Goal: Navigation & Orientation: Understand site structure

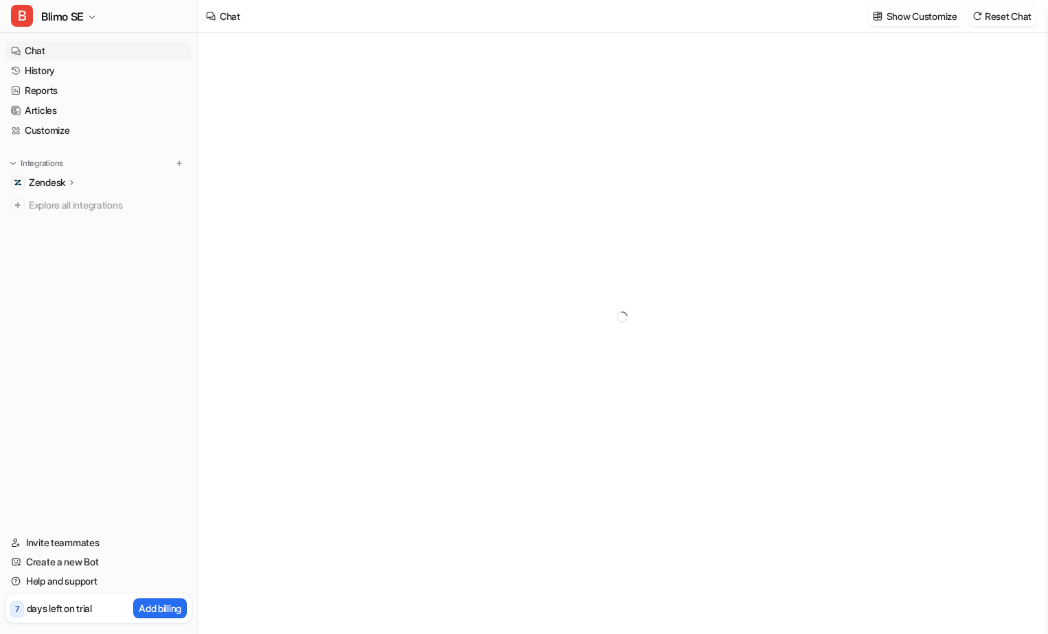
type textarea "**********"
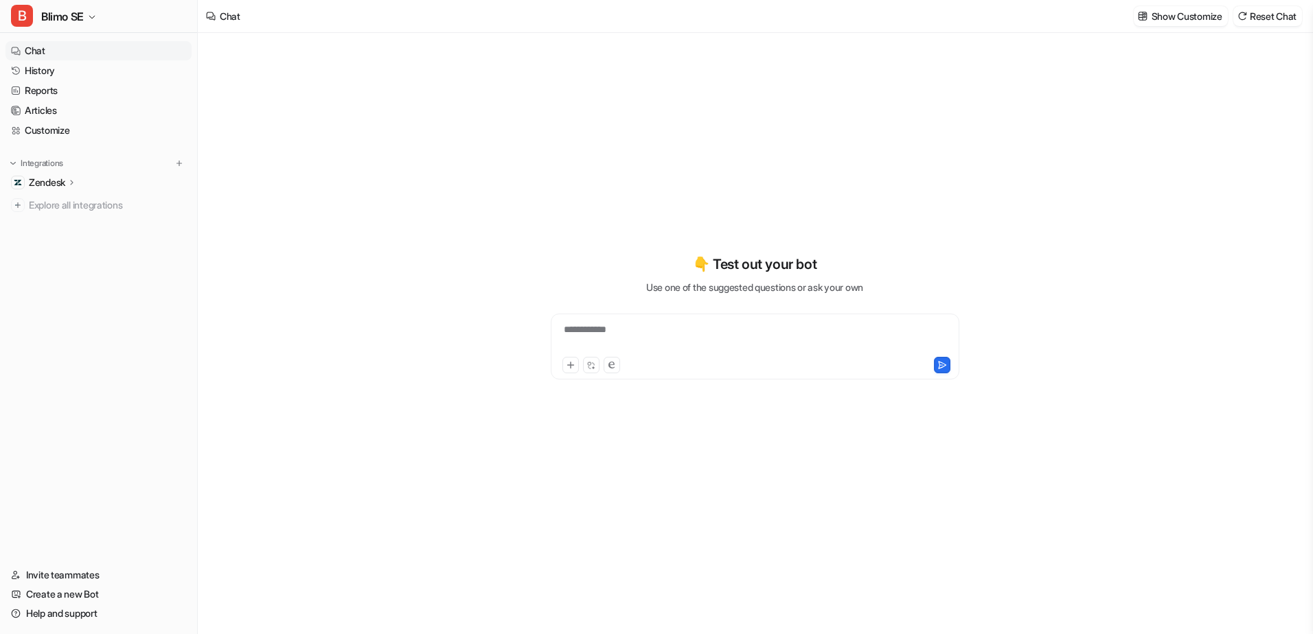
click at [79, 183] on div "Zendesk" at bounding box center [98, 182] width 186 height 19
click at [111, 205] on link "Overview" at bounding box center [106, 202] width 172 height 19
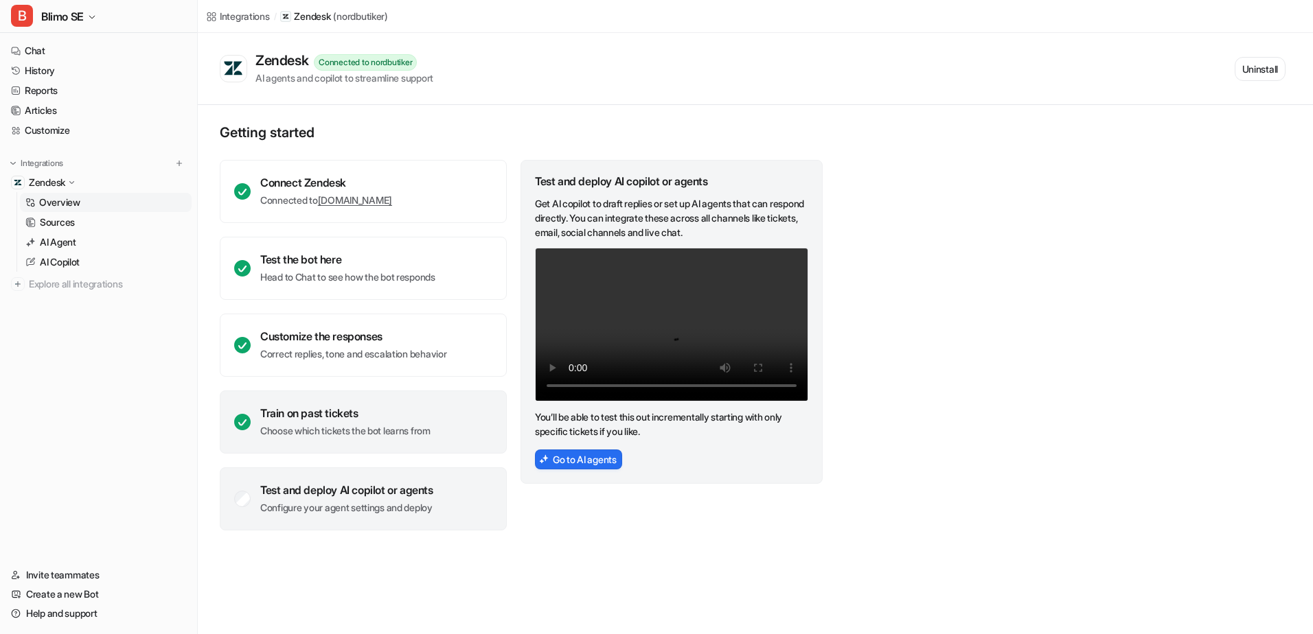
click at [279, 439] on div "Train on past tickets Choose which tickets the bot learns from" at bounding box center [363, 422] width 287 height 63
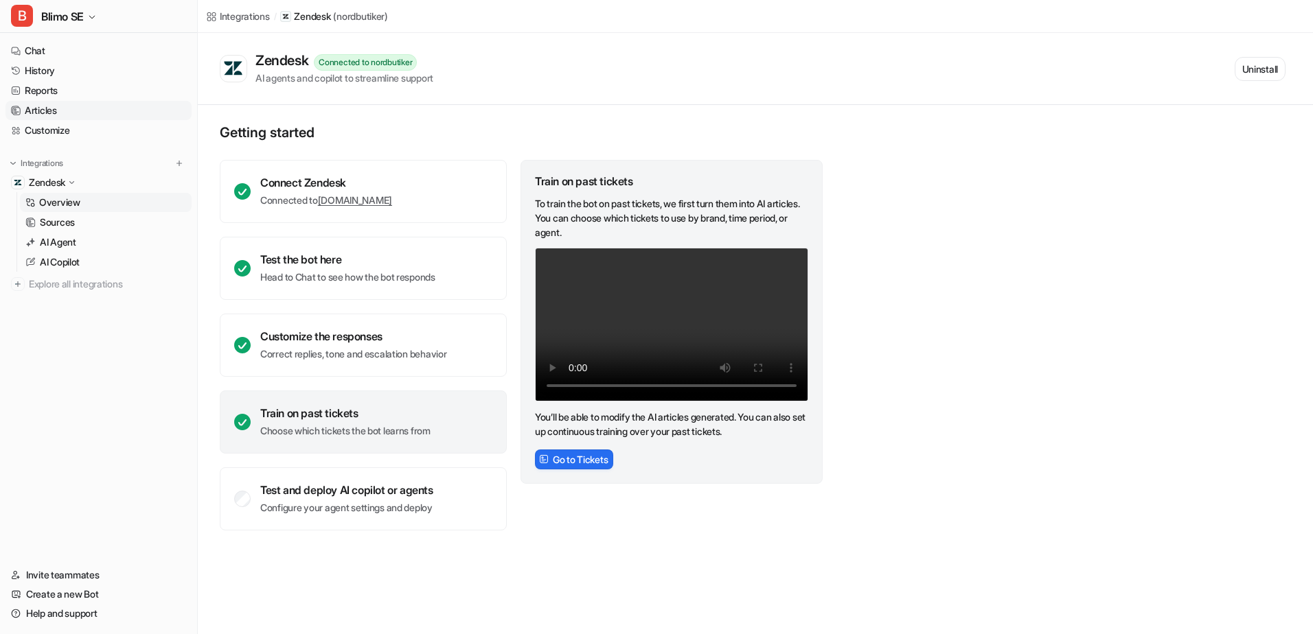
click at [97, 108] on link "Articles" at bounding box center [98, 110] width 186 height 19
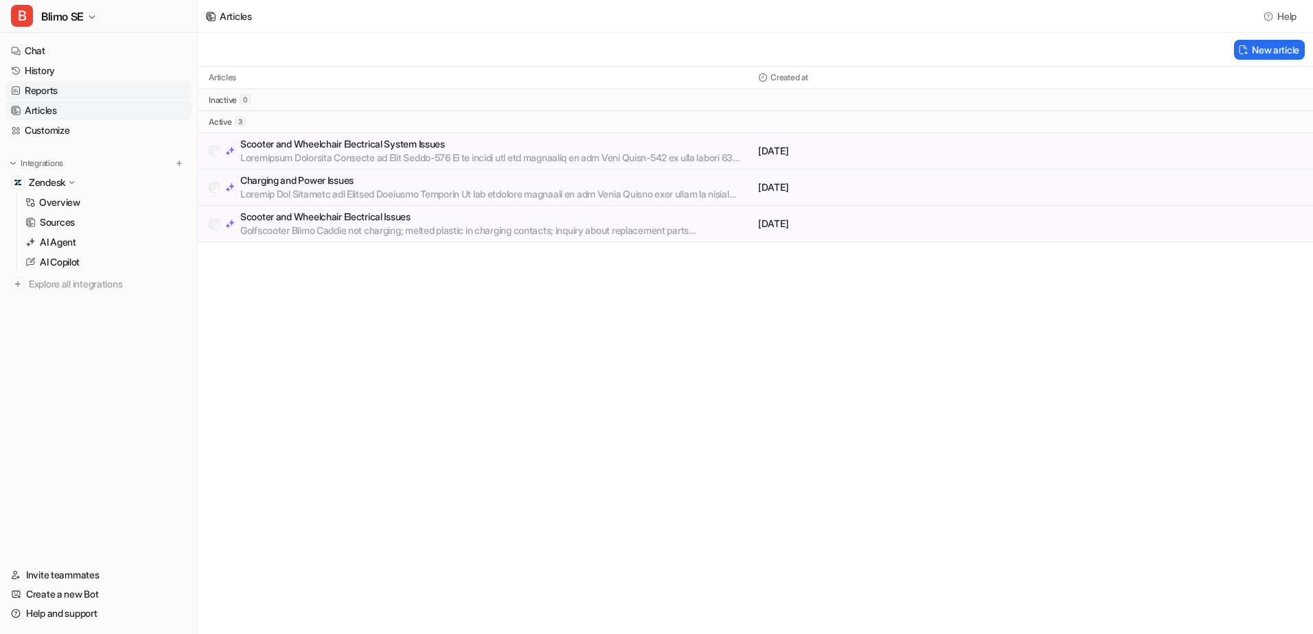
click at [116, 86] on link "Reports" at bounding box center [98, 90] width 186 height 19
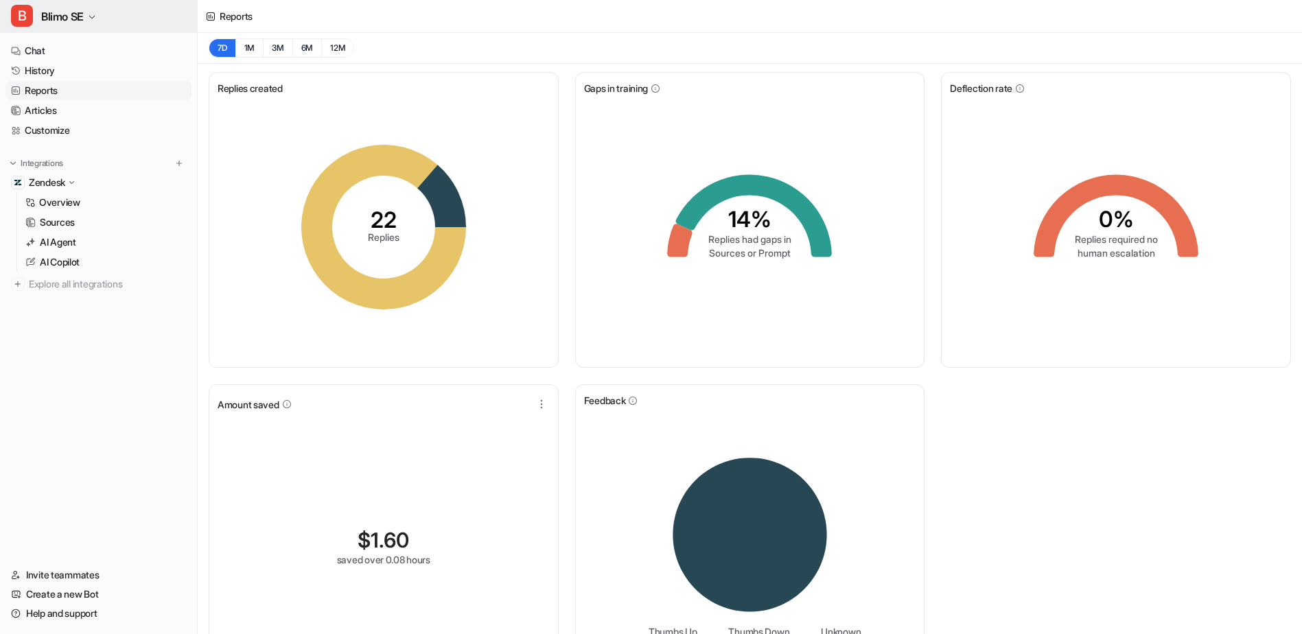
click at [139, 23] on button "B Blimo SE" at bounding box center [98, 16] width 197 height 33
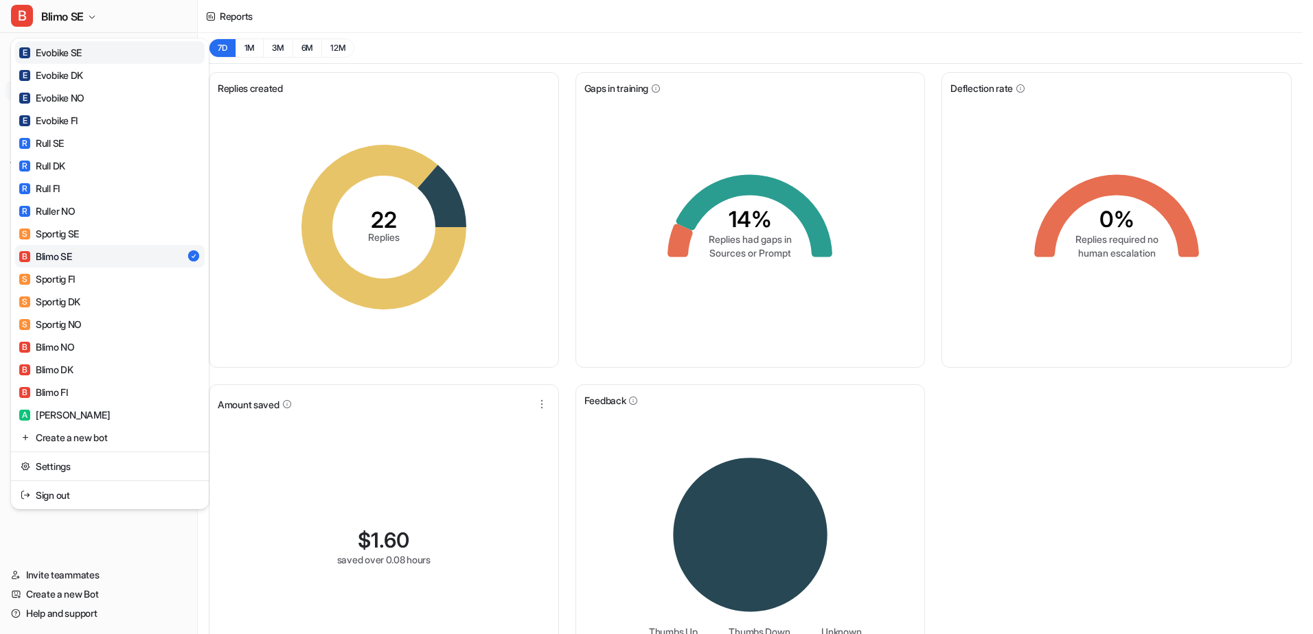
click at [104, 54] on link "E Evobike SE" at bounding box center [110, 52] width 190 height 23
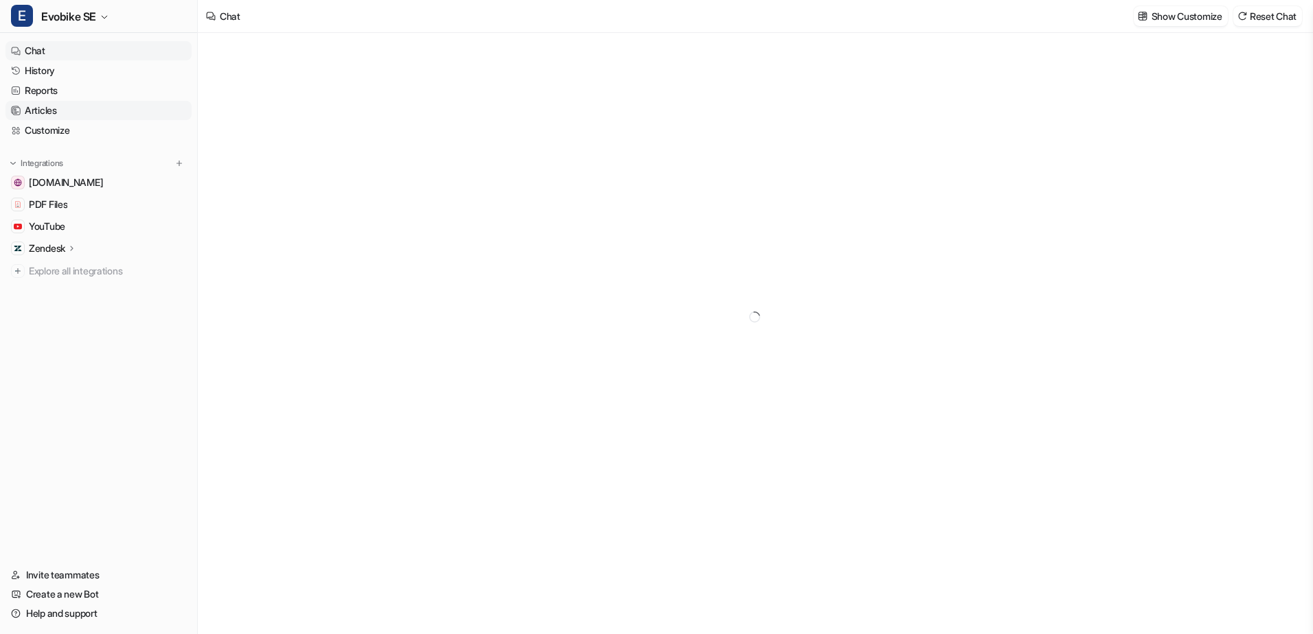
type textarea "**********"
click at [73, 109] on link "Articles" at bounding box center [98, 110] width 186 height 19
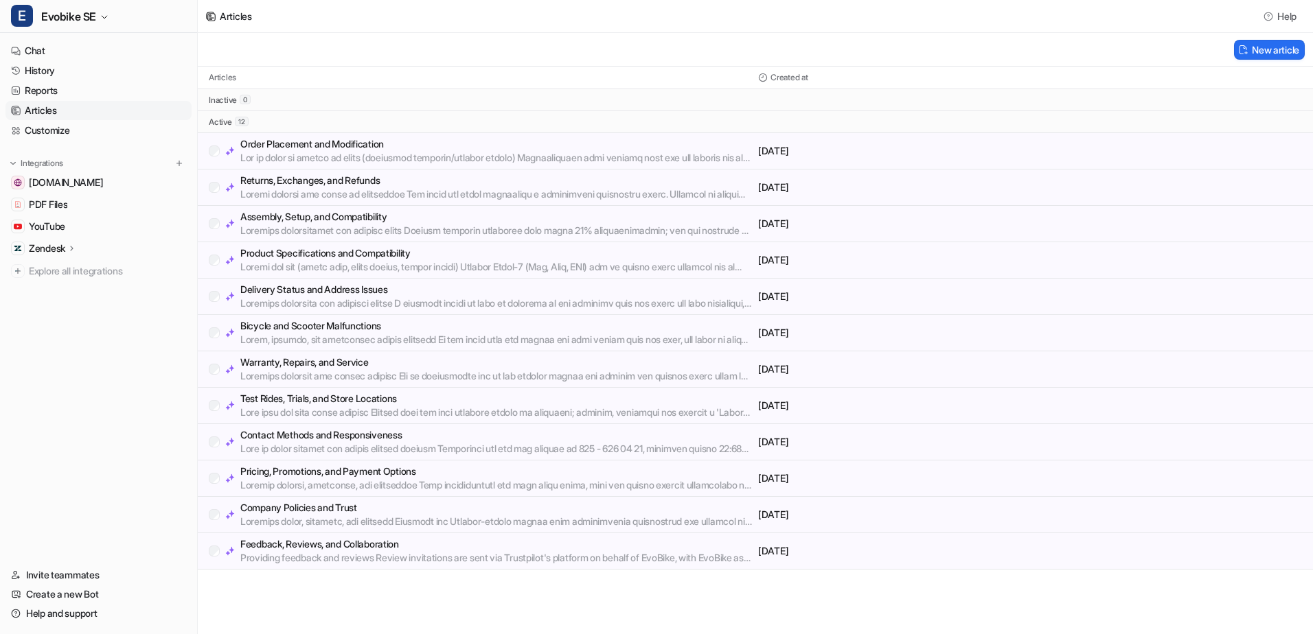
click at [418, 442] on p at bounding box center [496, 449] width 512 height 14
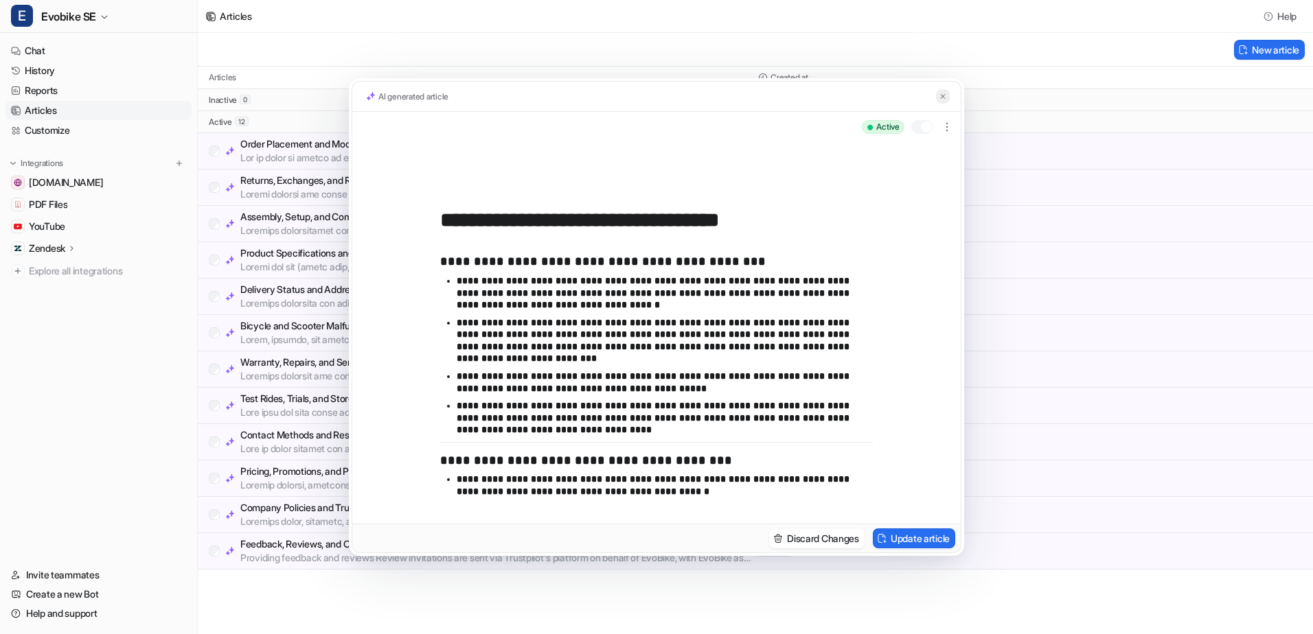
click at [943, 97] on img at bounding box center [943, 96] width 8 height 9
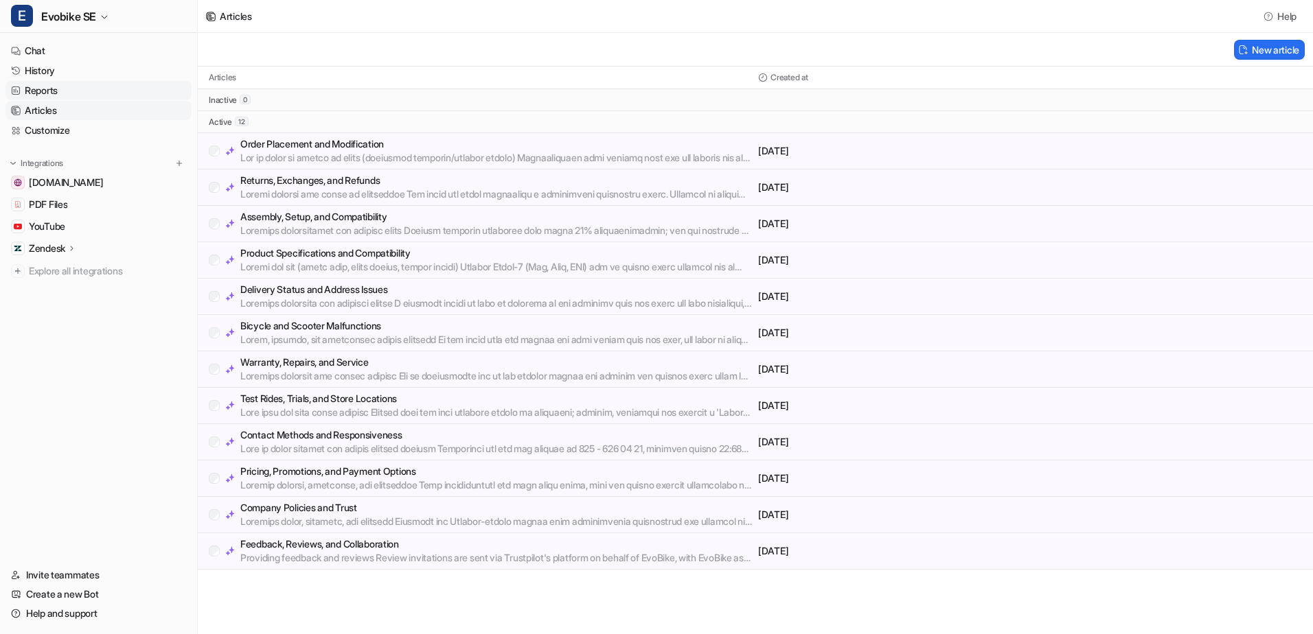
click at [79, 87] on link "Reports" at bounding box center [98, 90] width 186 height 19
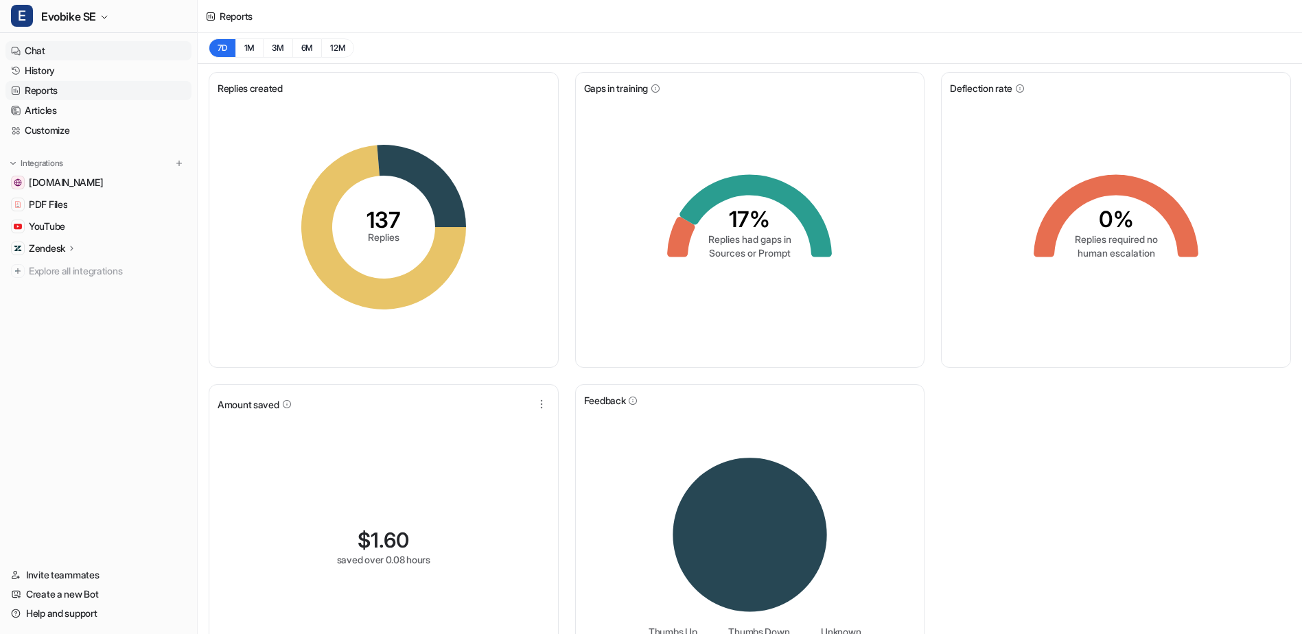
click at [108, 47] on link "Chat" at bounding box center [98, 50] width 186 height 19
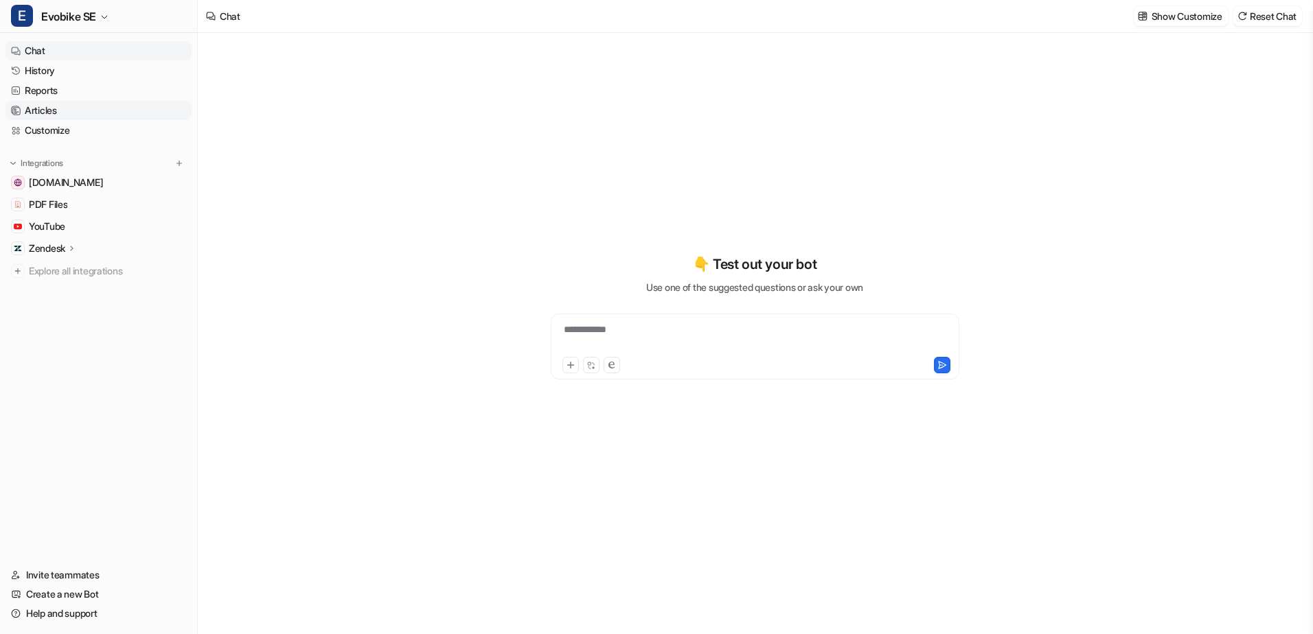
click at [78, 101] on link "Articles" at bounding box center [98, 110] width 186 height 19
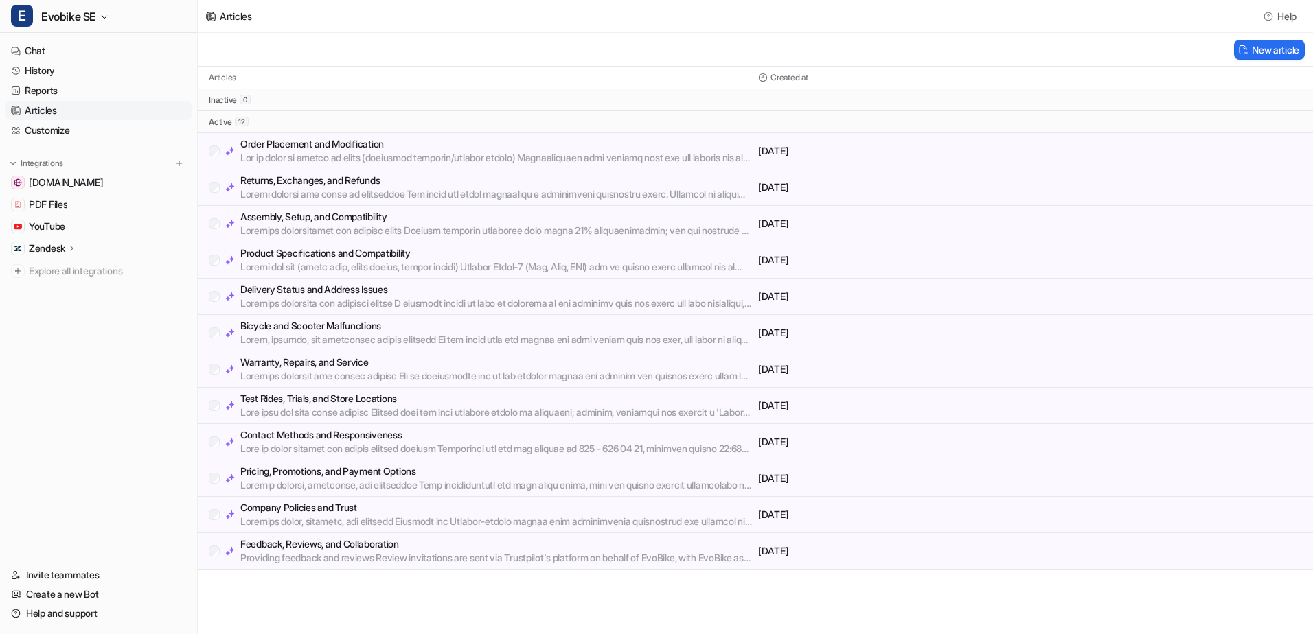
click at [563, 343] on p at bounding box center [496, 340] width 512 height 14
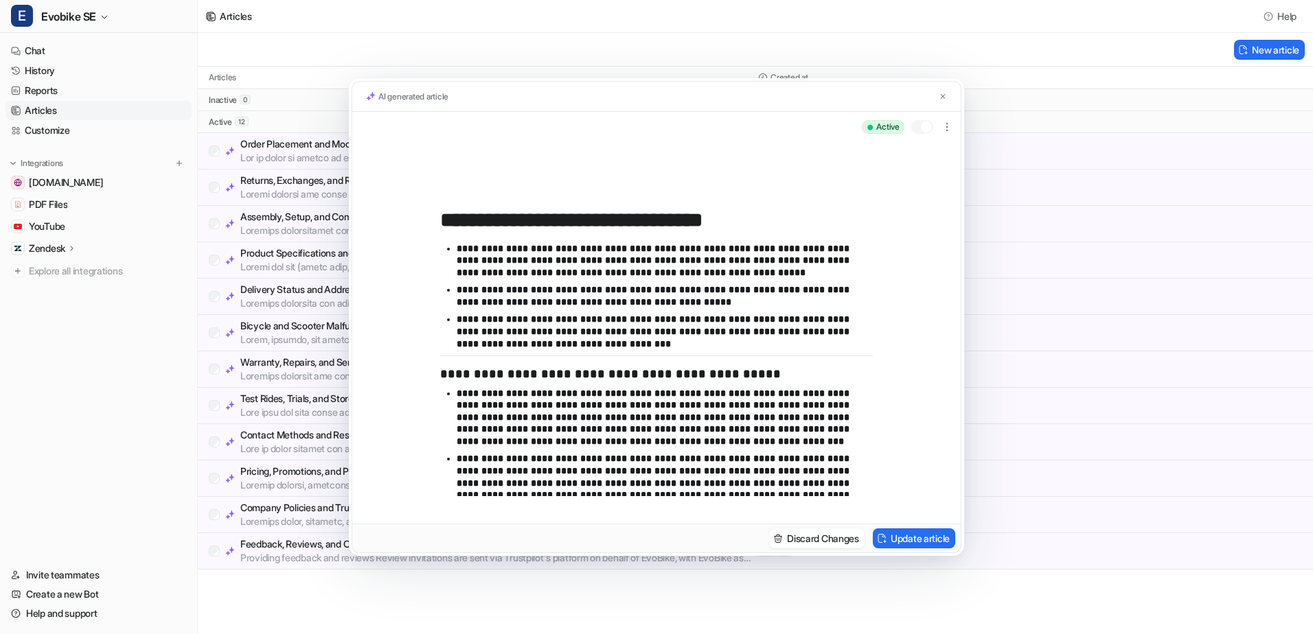
scroll to position [961, 0]
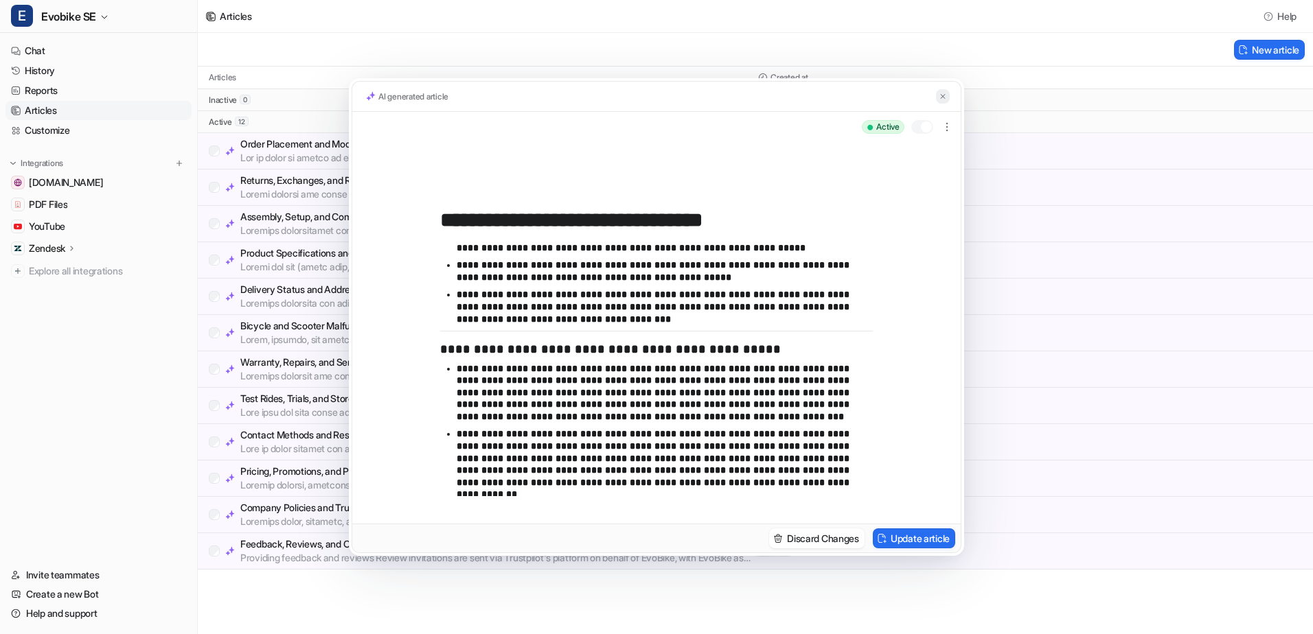
click at [941, 100] on img at bounding box center [943, 96] width 8 height 9
